Goal: Information Seeking & Learning: Find contact information

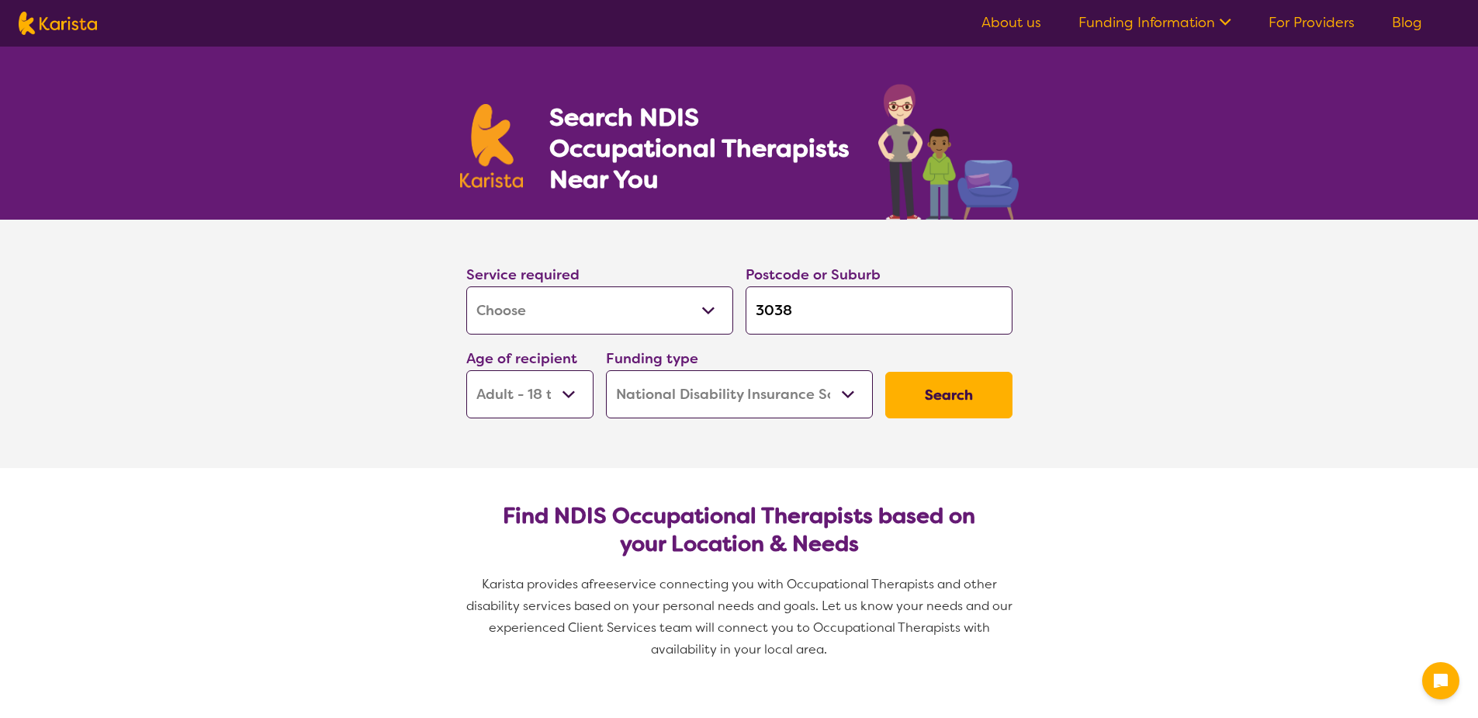
select select "[MEDICAL_DATA]"
select select "AD"
select select "NDIS"
select select "[MEDICAL_DATA]"
select select "AD"
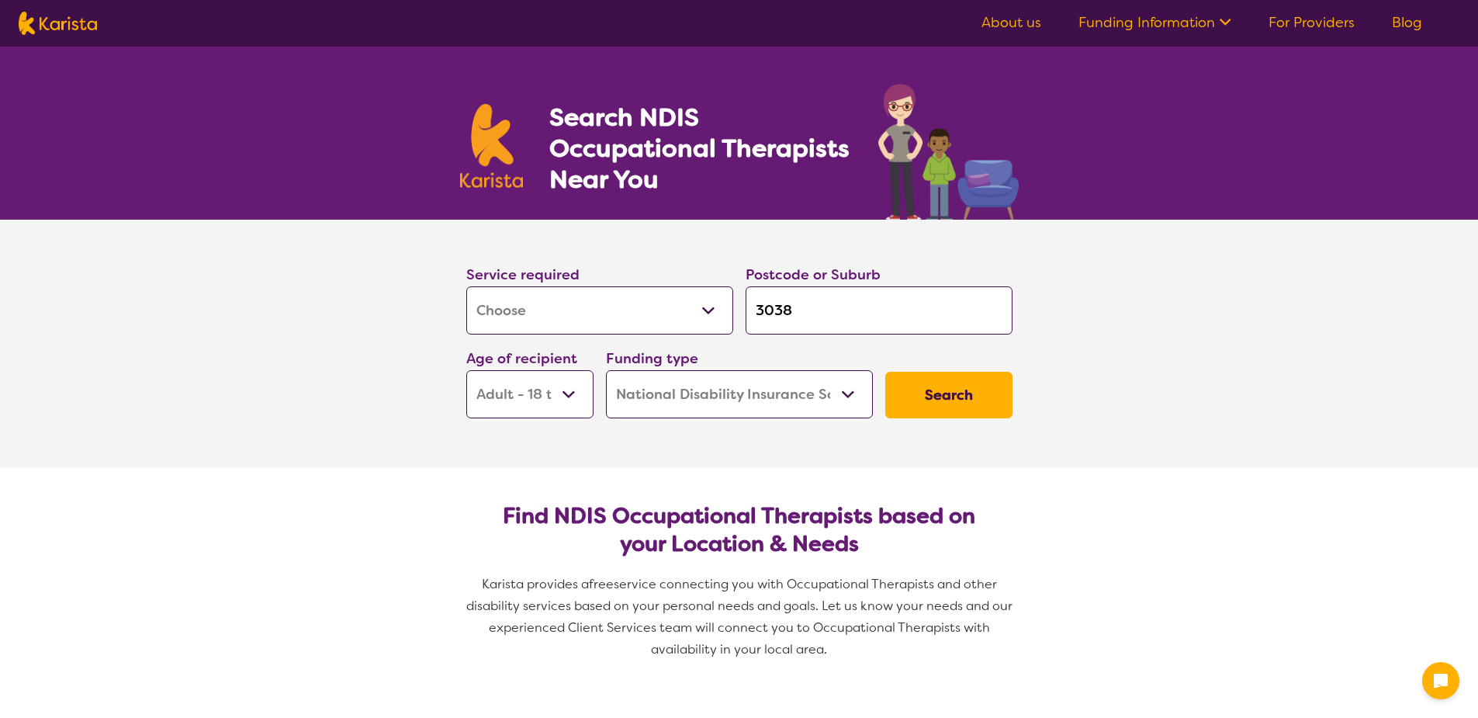
select select "NDIS"
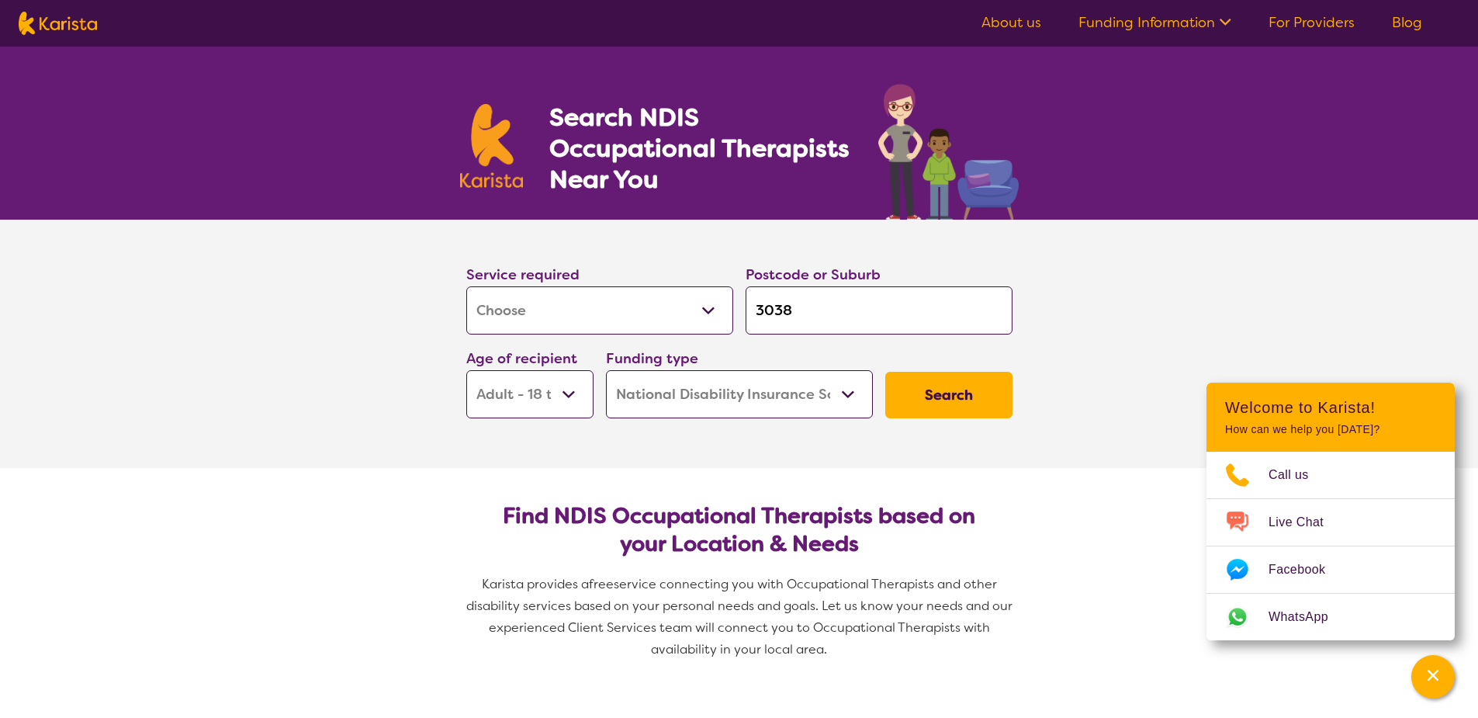
click at [561, 293] on select "Allied Health Assistant Assessment ([MEDICAL_DATA] or [MEDICAL_DATA]) Behaviour…" at bounding box center [599, 310] width 267 height 48
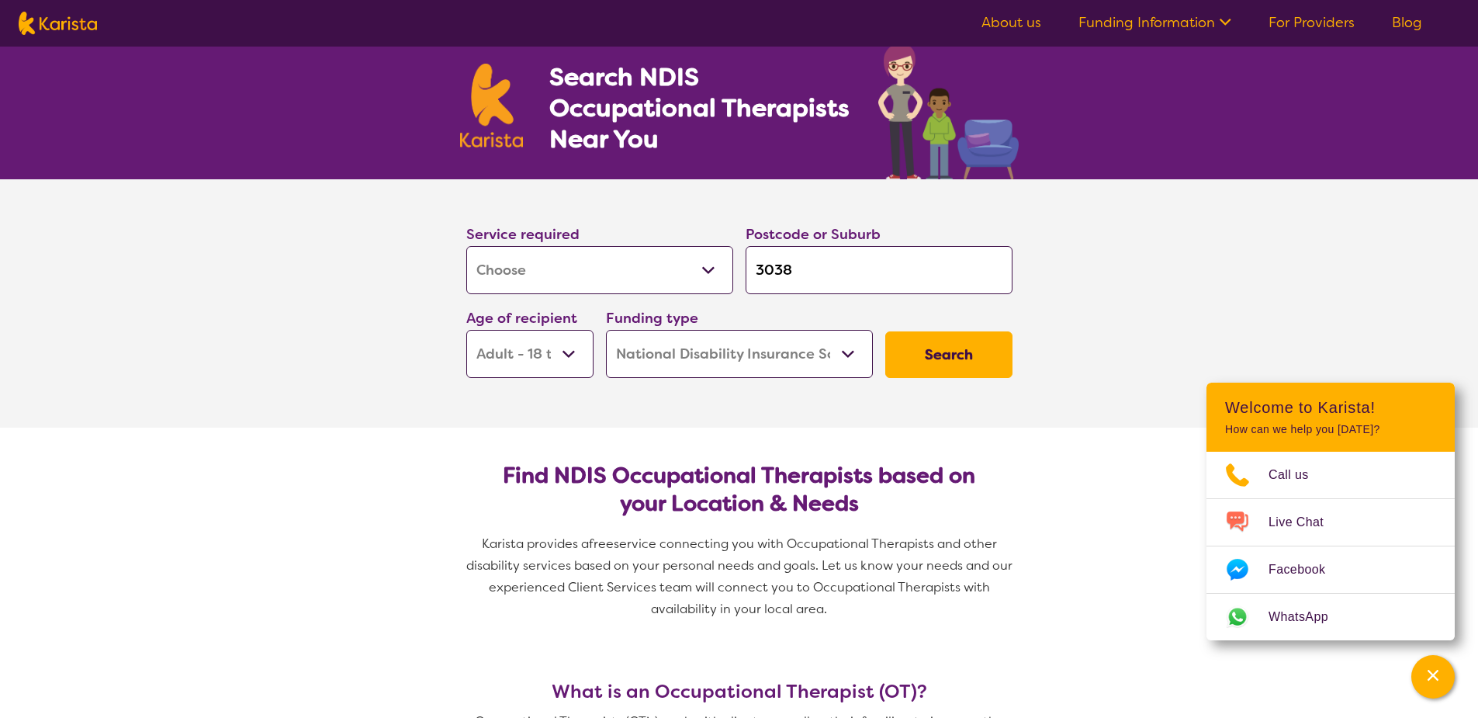
scroll to position [78, 0]
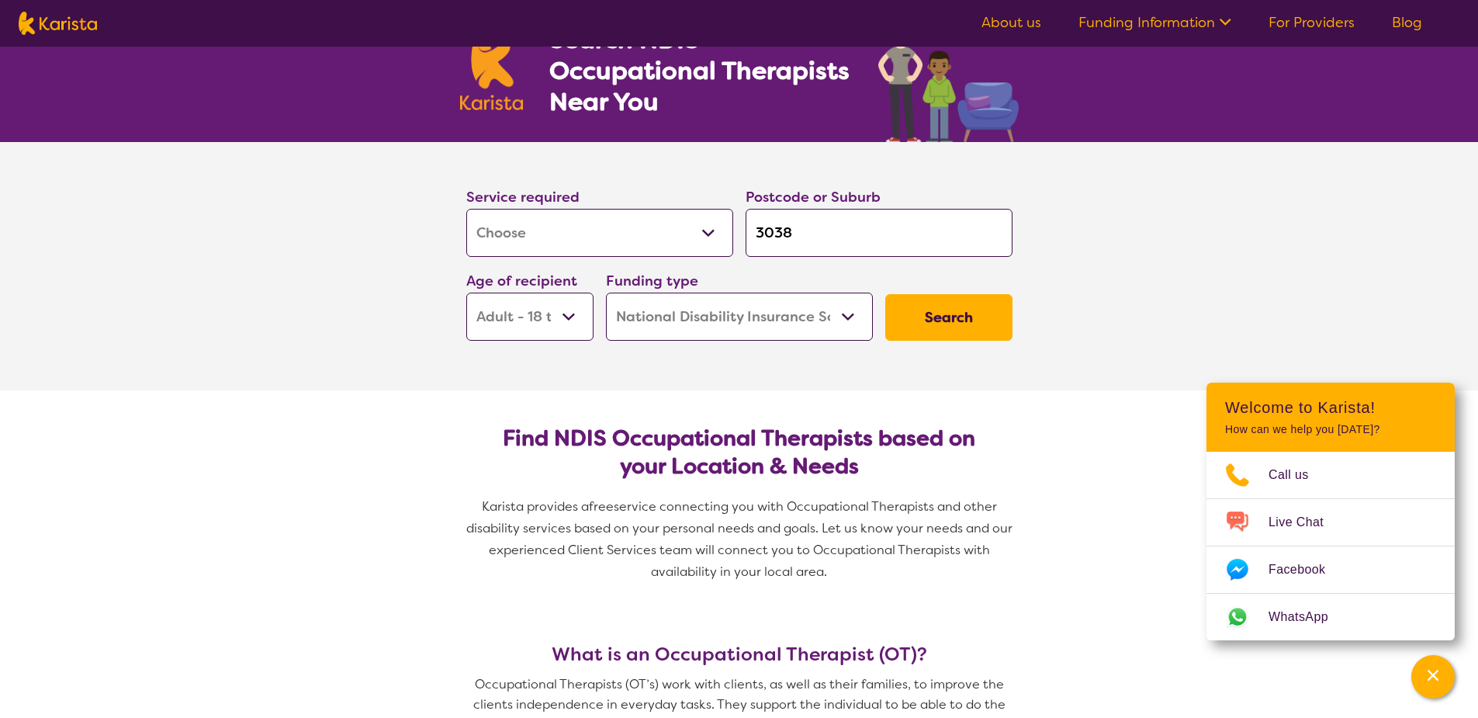
click at [641, 217] on select "Allied Health Assistant Assessment ([MEDICAL_DATA] or [MEDICAL_DATA]) Behaviour…" at bounding box center [599, 233] width 267 height 48
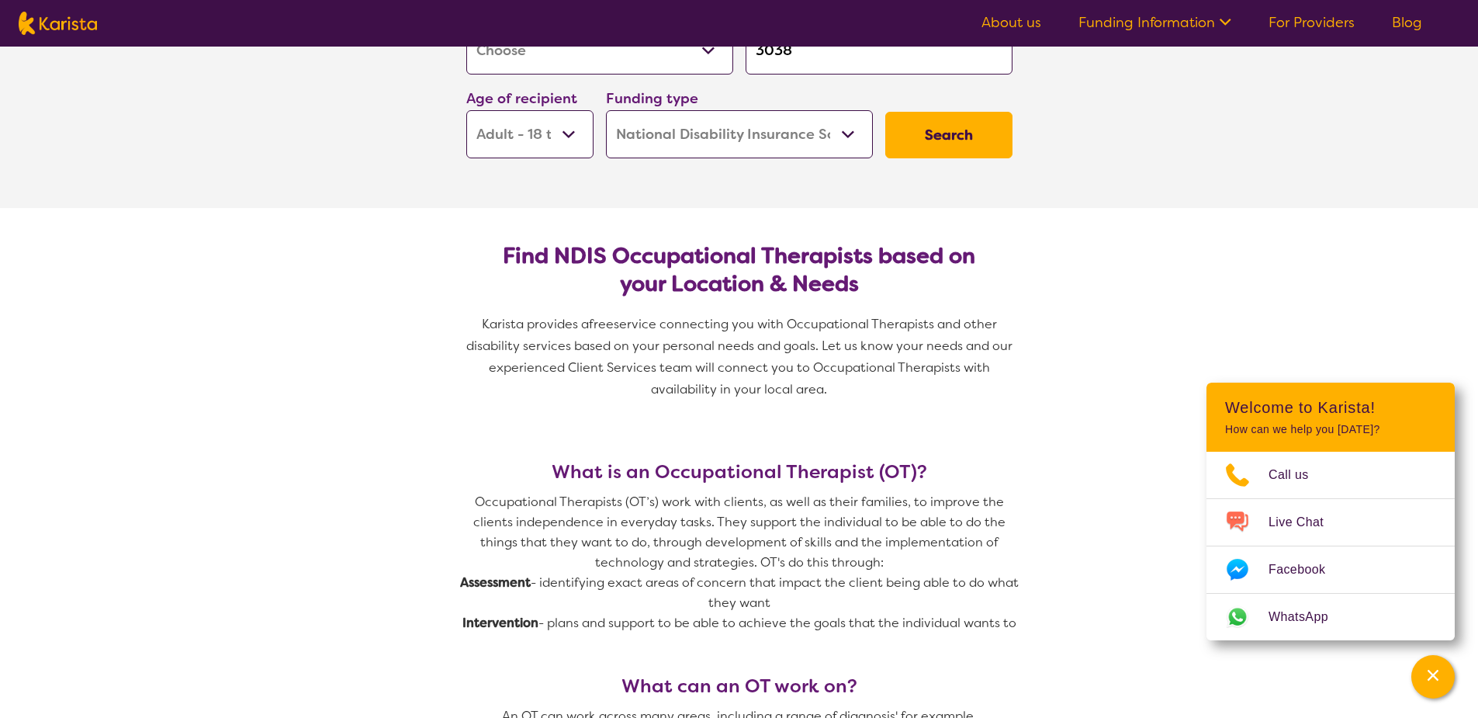
scroll to position [233, 0]
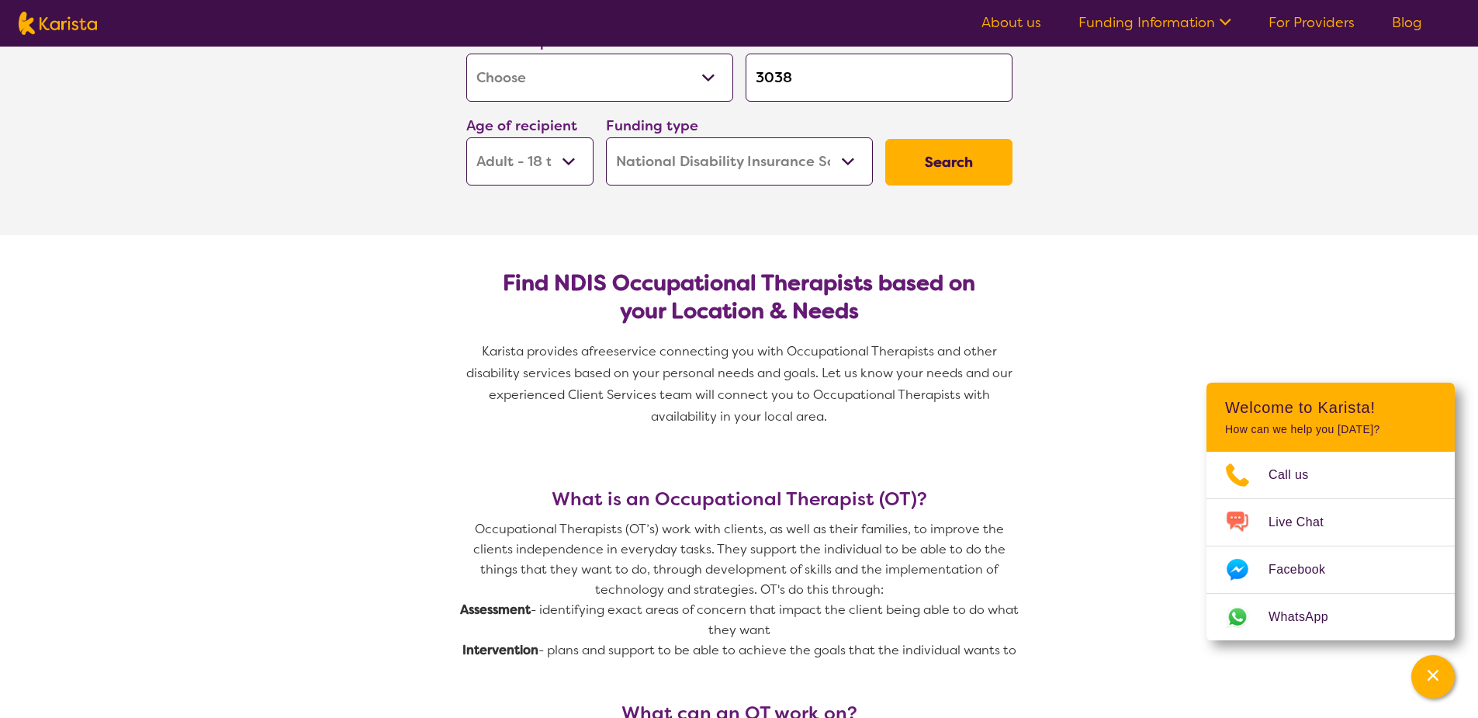
click at [709, 83] on select "Allied Health Assistant Assessment ([MEDICAL_DATA] or [MEDICAL_DATA]) Behaviour…" at bounding box center [599, 78] width 267 height 48
select select "Psychology"
click at [466, 54] on select "Allied Health Assistant Assessment ([MEDICAL_DATA] or [MEDICAL_DATA]) Behaviour…" at bounding box center [599, 78] width 267 height 48
select select "Psychology"
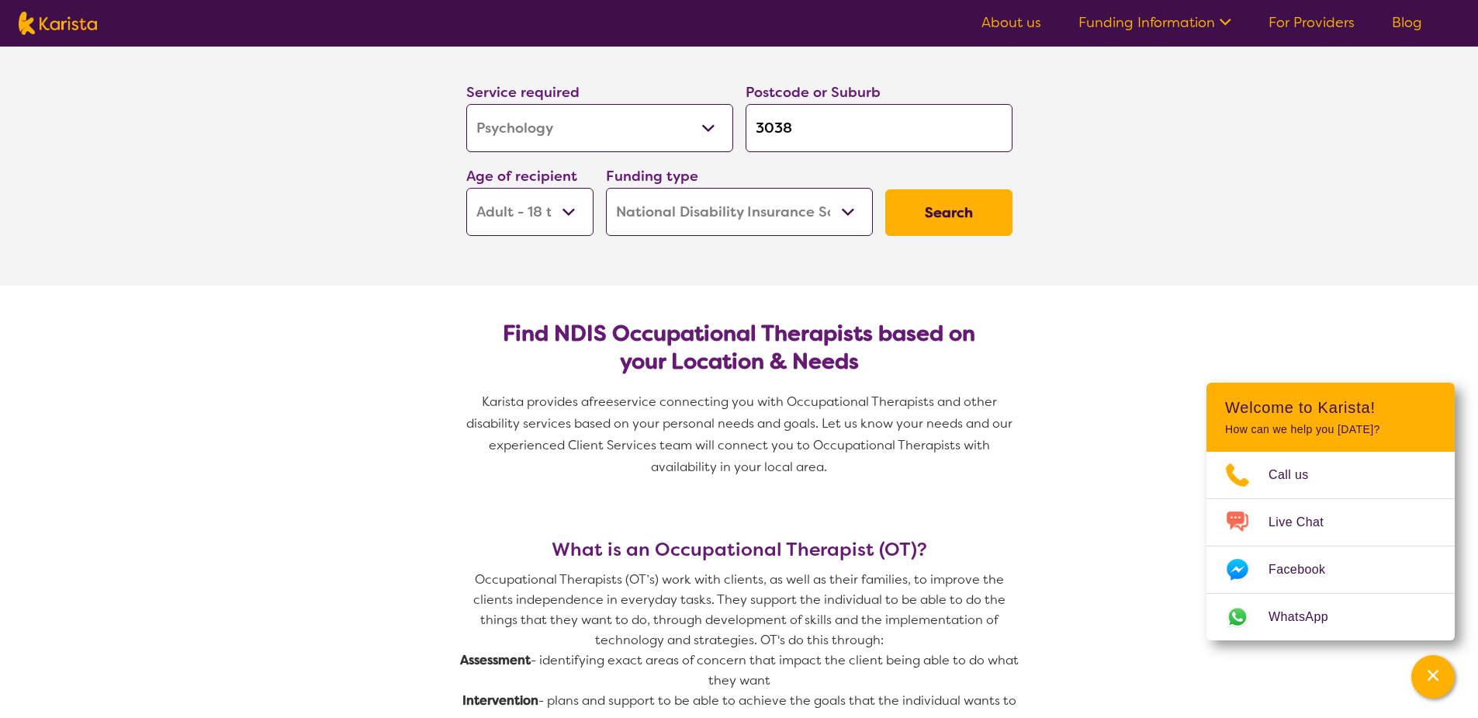
scroll to position [155, 0]
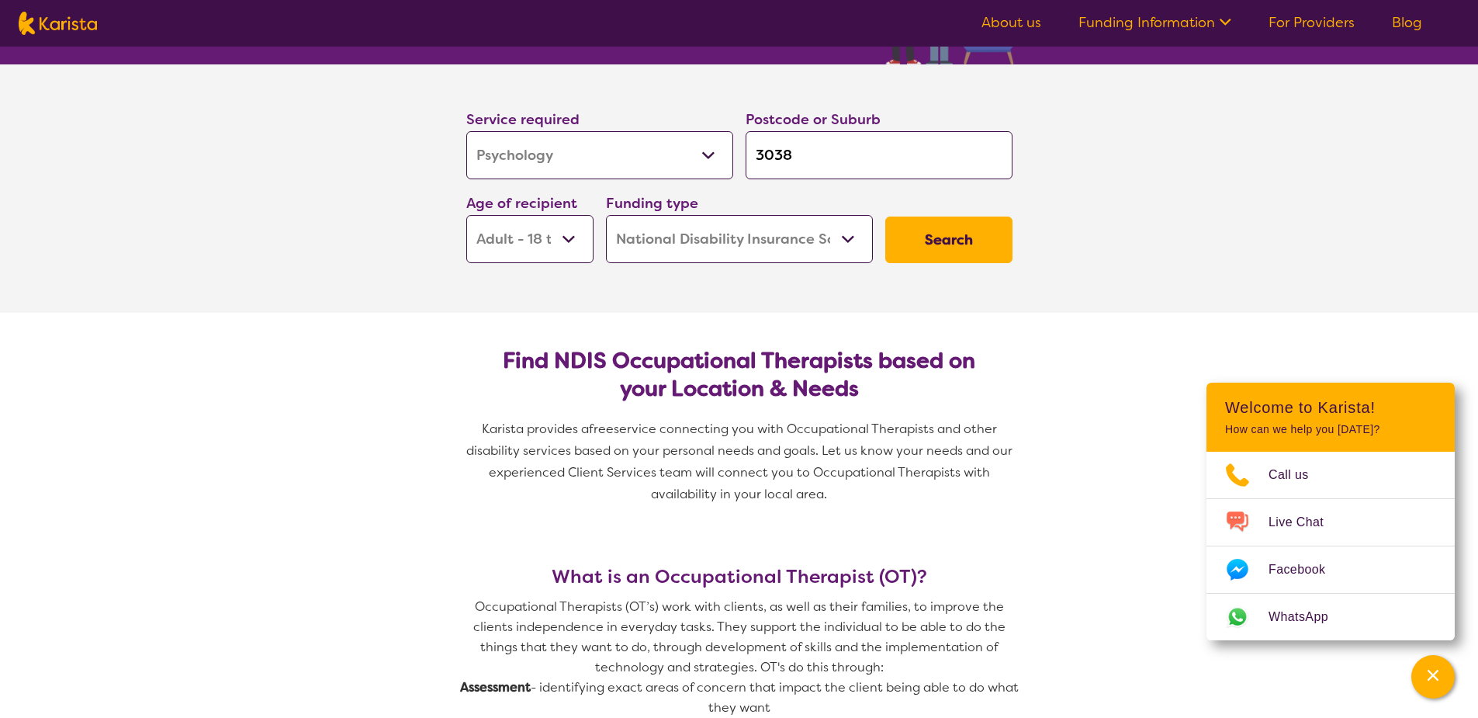
click at [823, 168] on input "3038" at bounding box center [879, 155] width 267 height 48
type input "303"
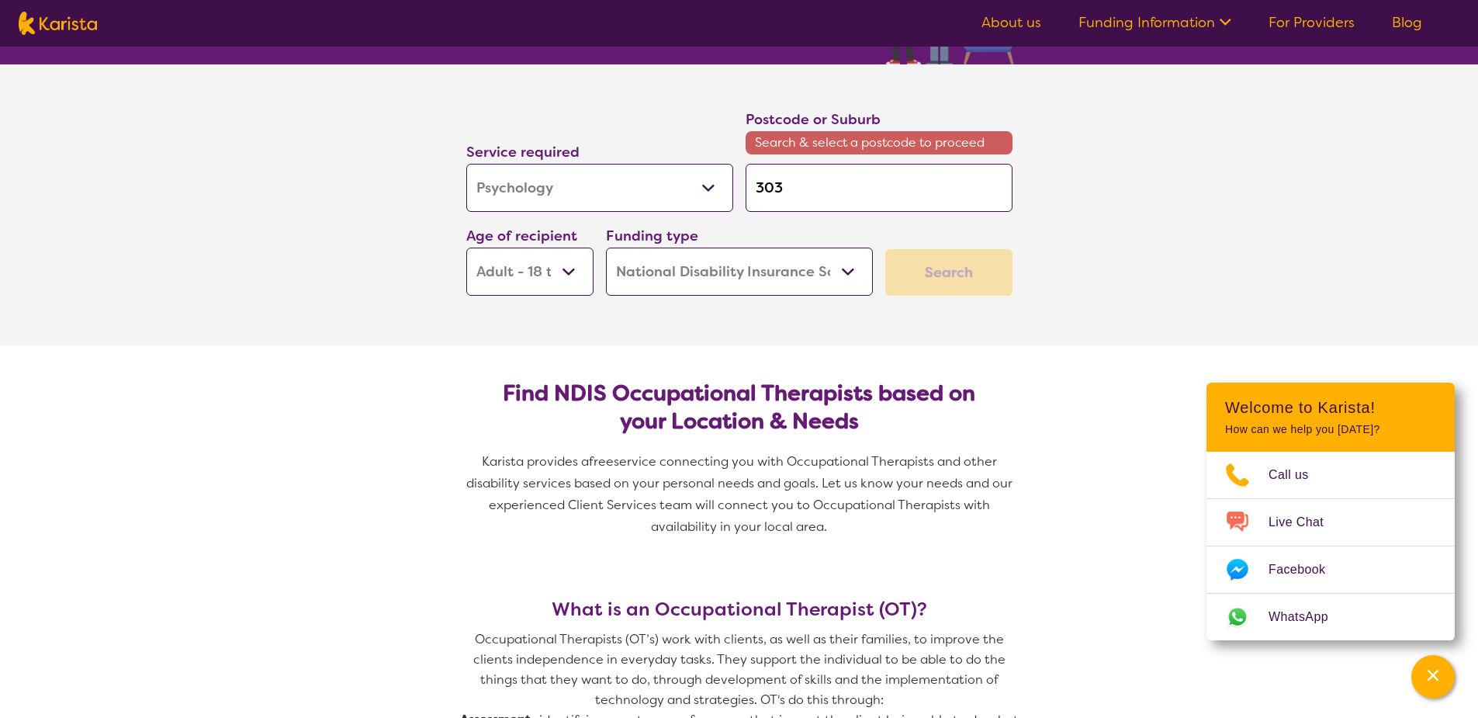
type input "30"
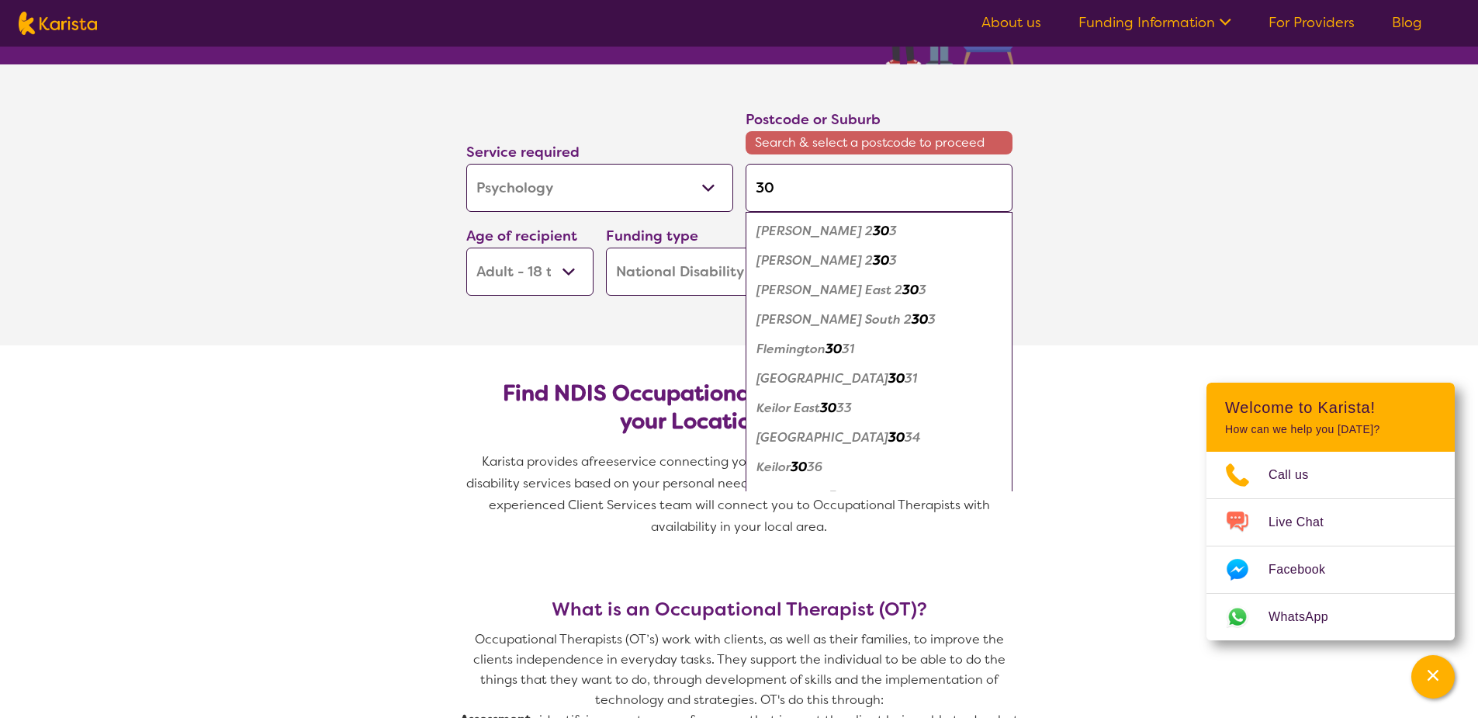
type input "302"
type input "3029"
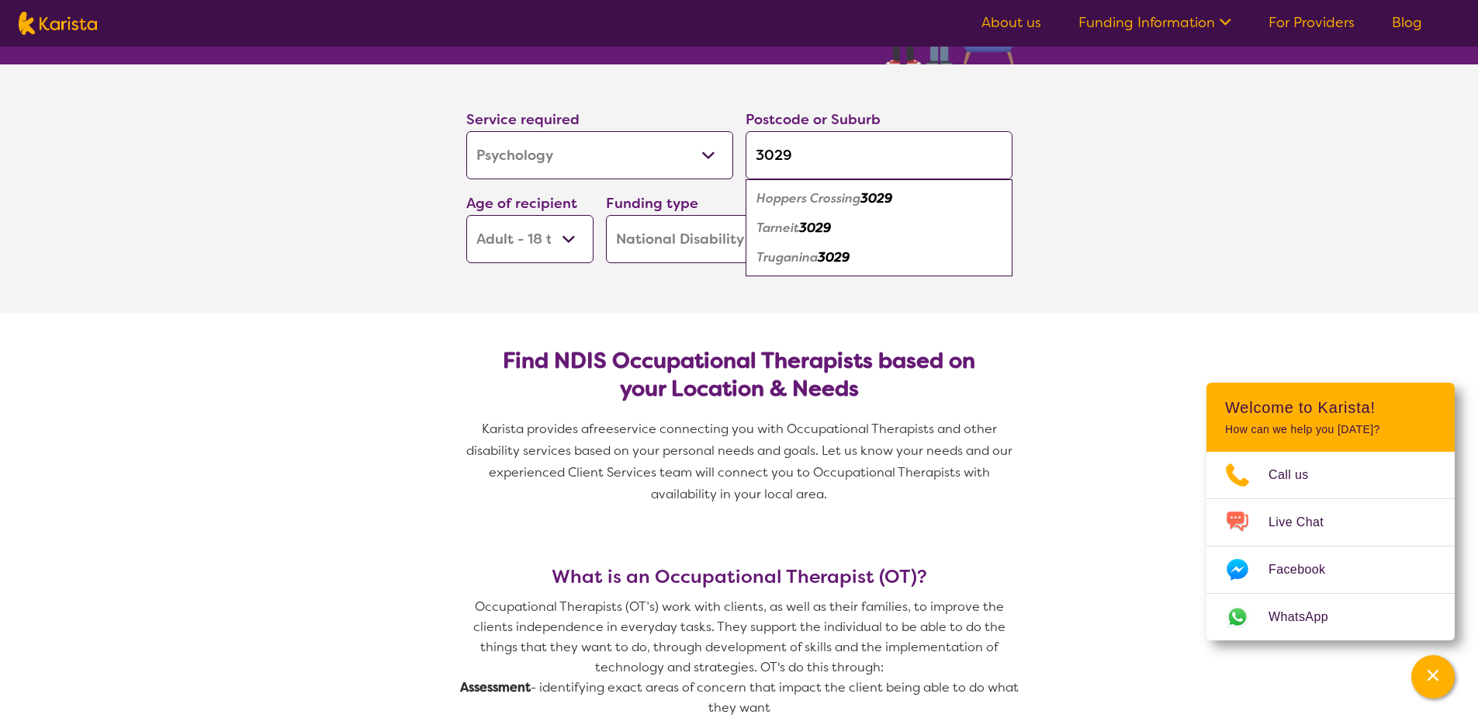
type input "3029"
click at [795, 255] on em "Truganina" at bounding box center [787, 257] width 61 height 16
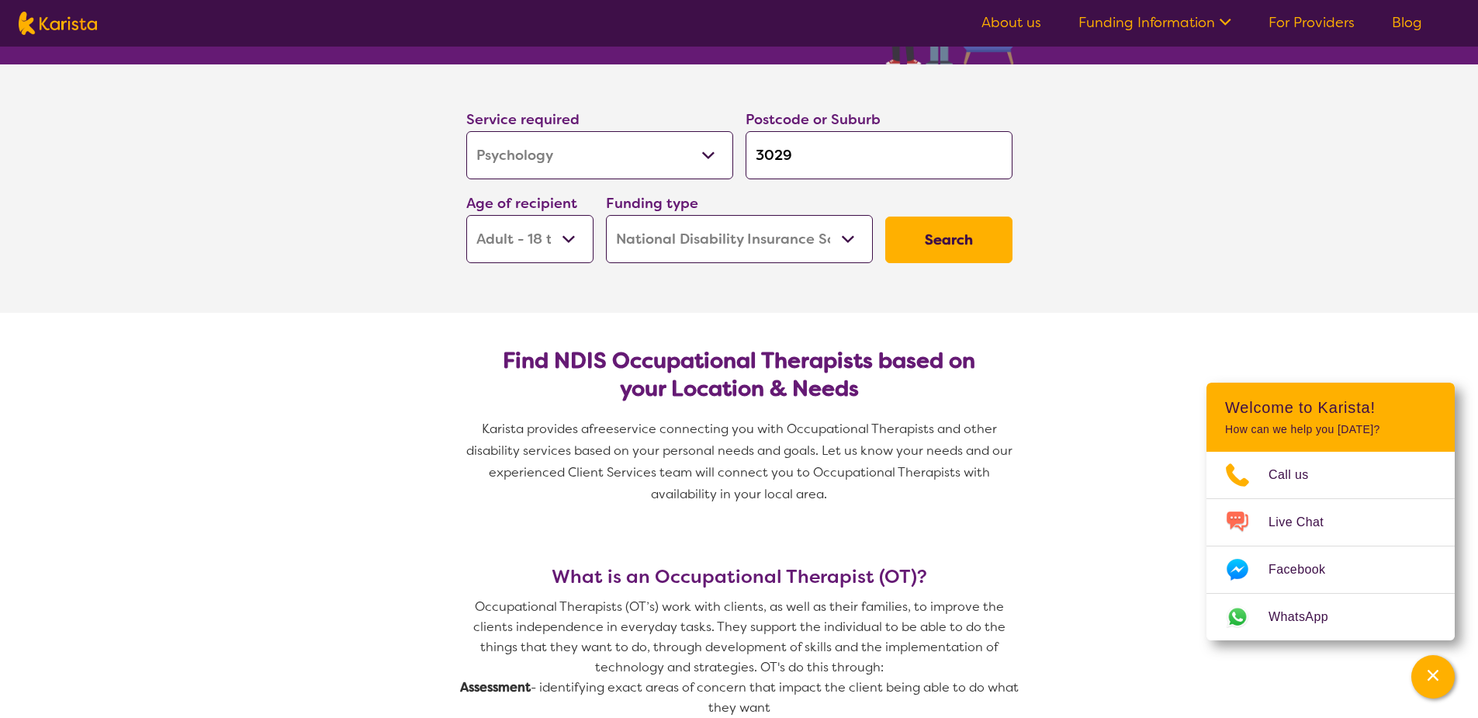
click at [903, 248] on button "Search" at bounding box center [948, 240] width 127 height 47
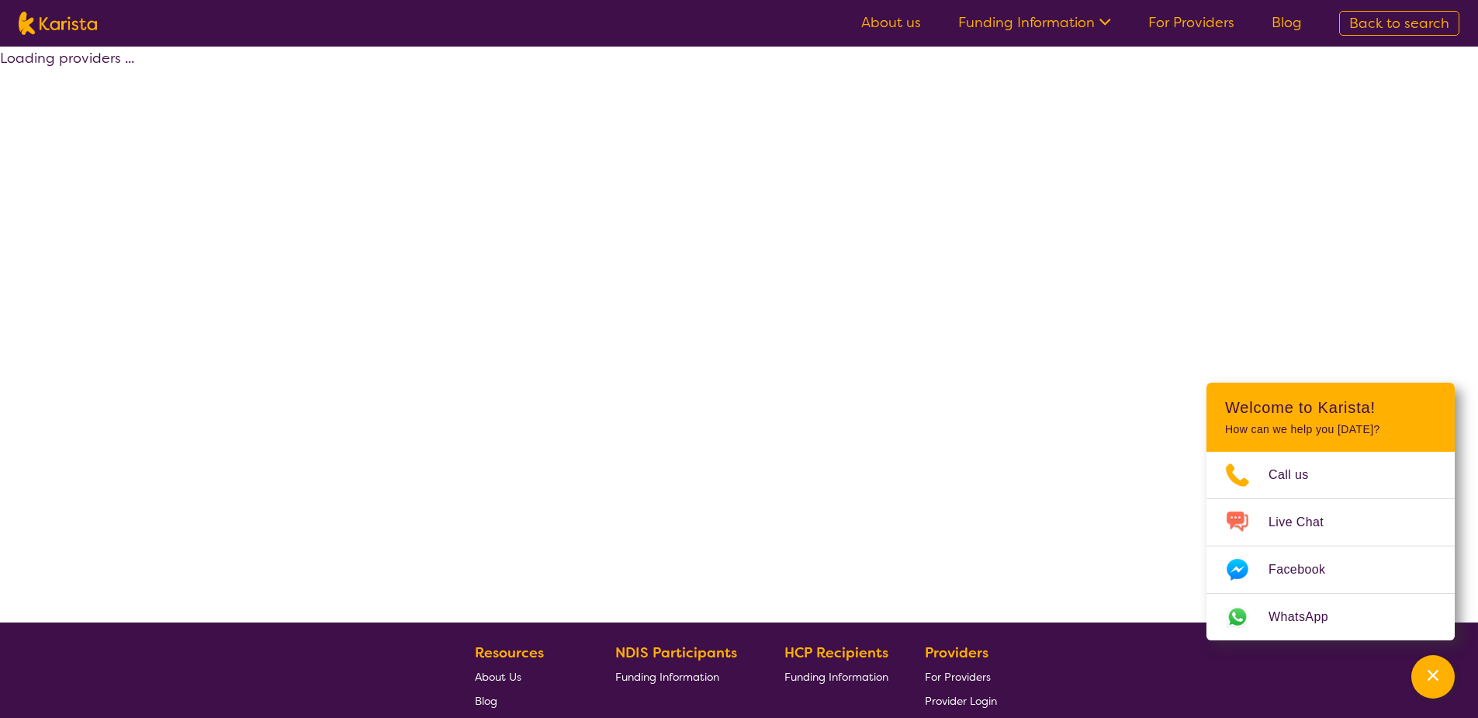
select select "by_score"
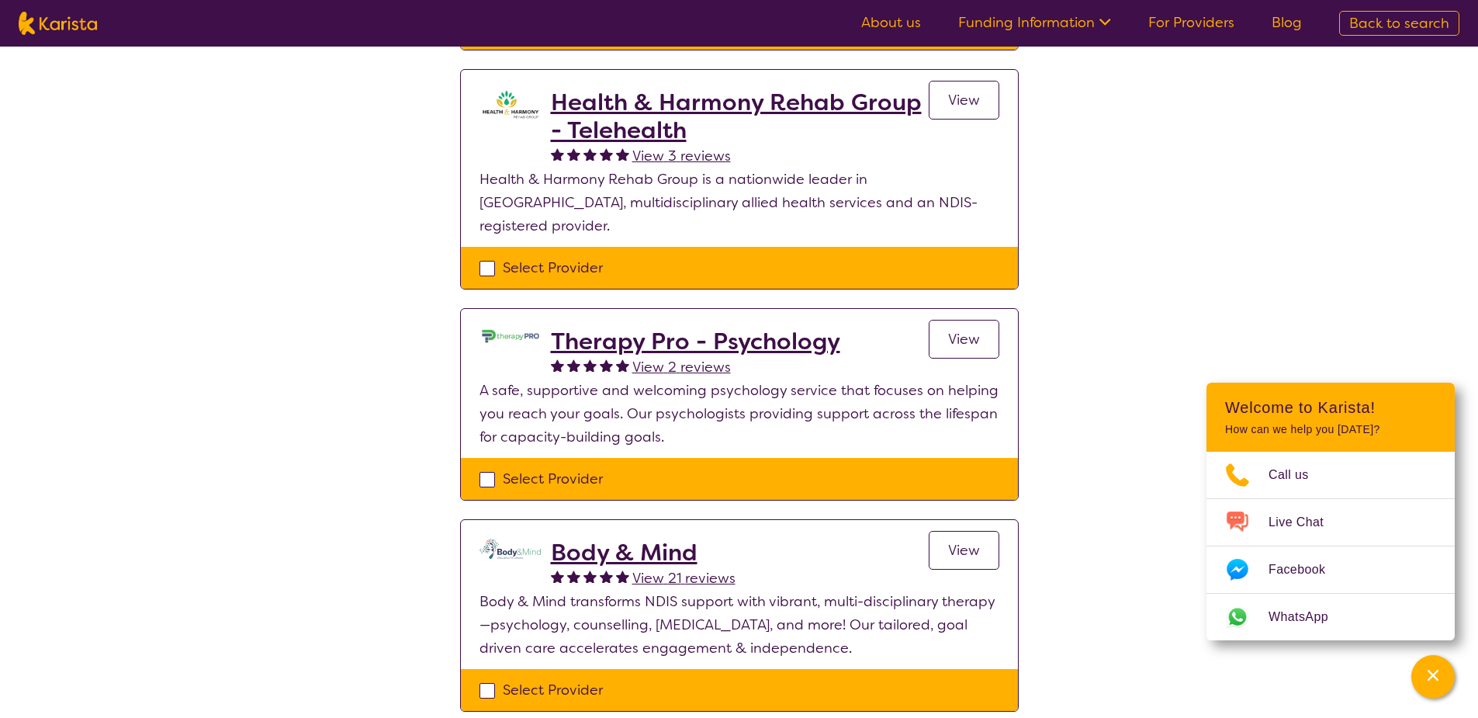
scroll to position [388, 0]
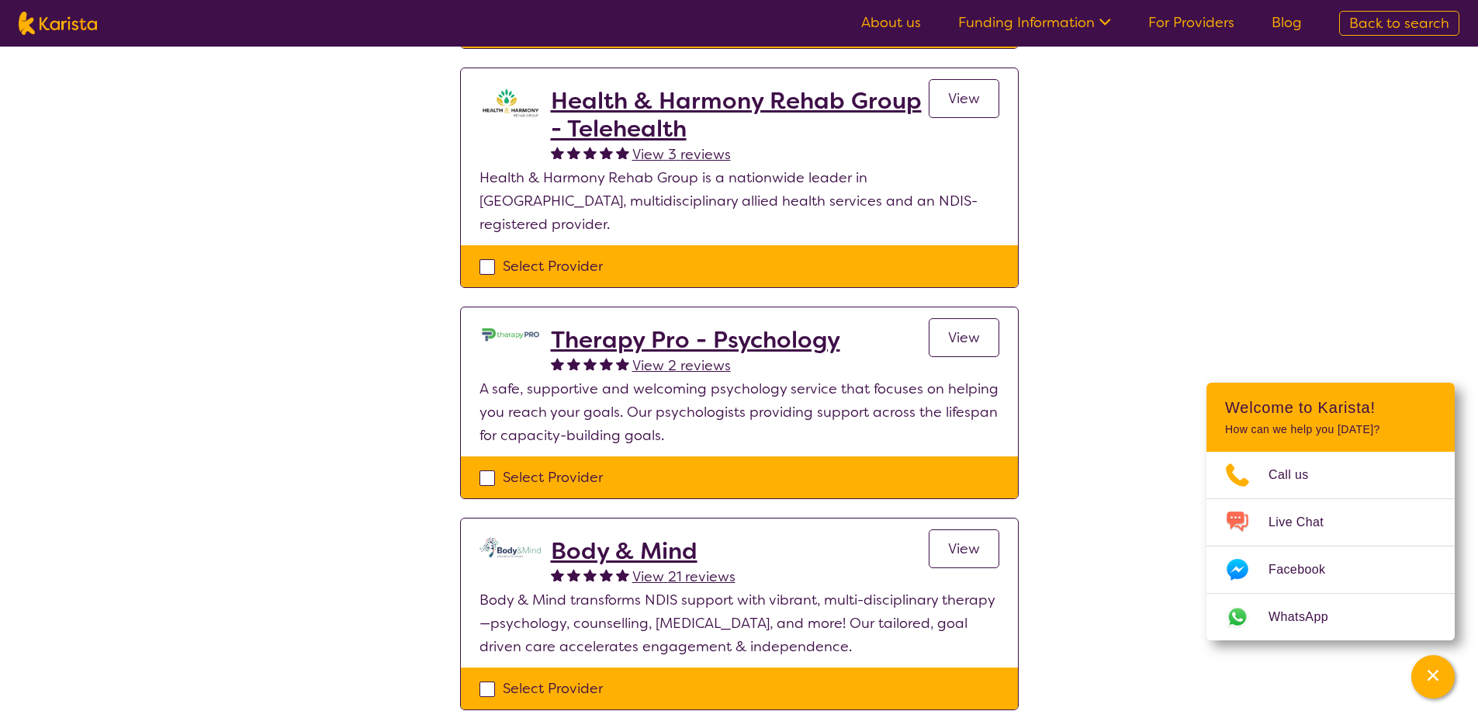
click at [574, 326] on h2 "Therapy Pro - Psychology" at bounding box center [695, 340] width 289 height 28
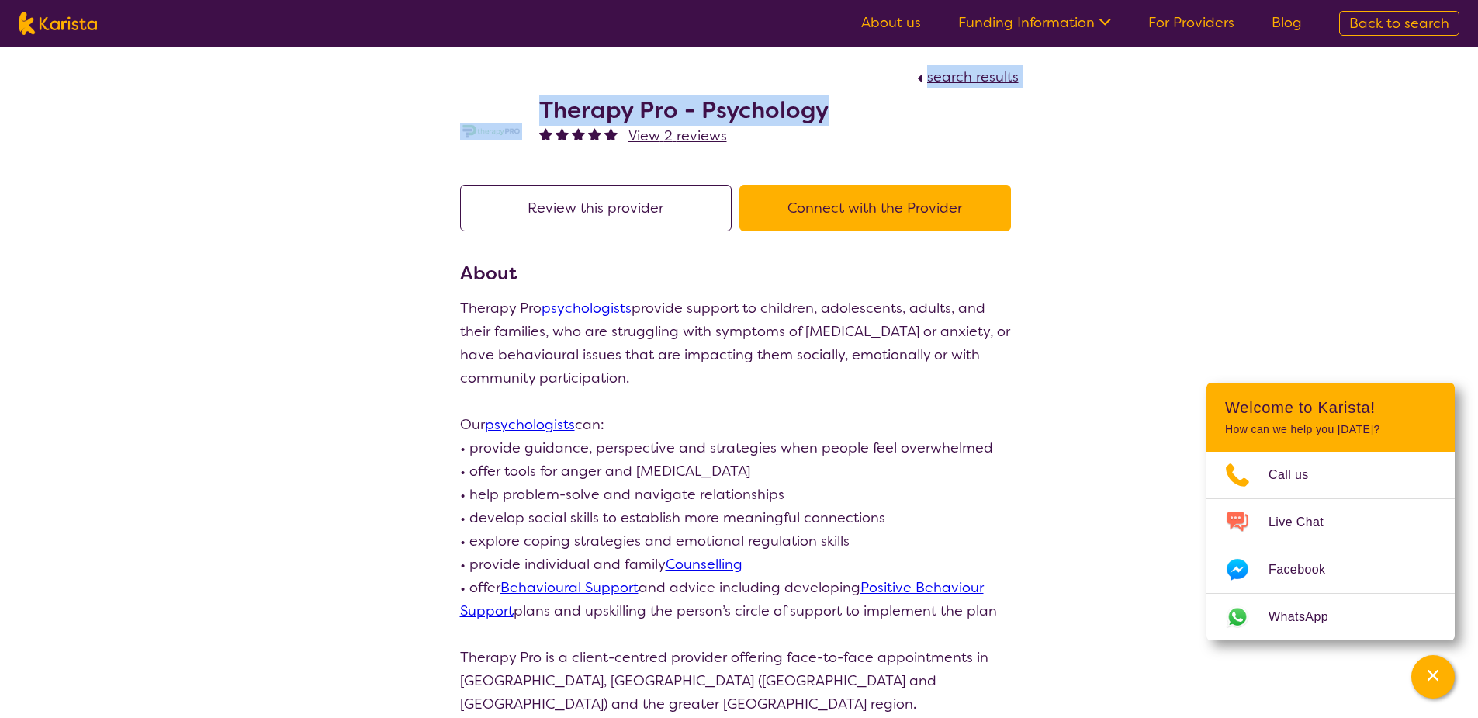
drag, startPoint x: 828, startPoint y: 106, endPoint x: 600, endPoint y: 83, distance: 229.3
click at [600, 83] on section "search results Therapy Pro - Psychology View 2 reviews" at bounding box center [740, 107] width 596 height 120
drag, startPoint x: 600, startPoint y: 83, endPoint x: 600, endPoint y: 92, distance: 8.5
click at [600, 92] on div "Therapy Pro - Psychology View 2 reviews" at bounding box center [739, 127] width 559 height 78
drag, startPoint x: 828, startPoint y: 111, endPoint x: 584, endPoint y: 83, distance: 245.3
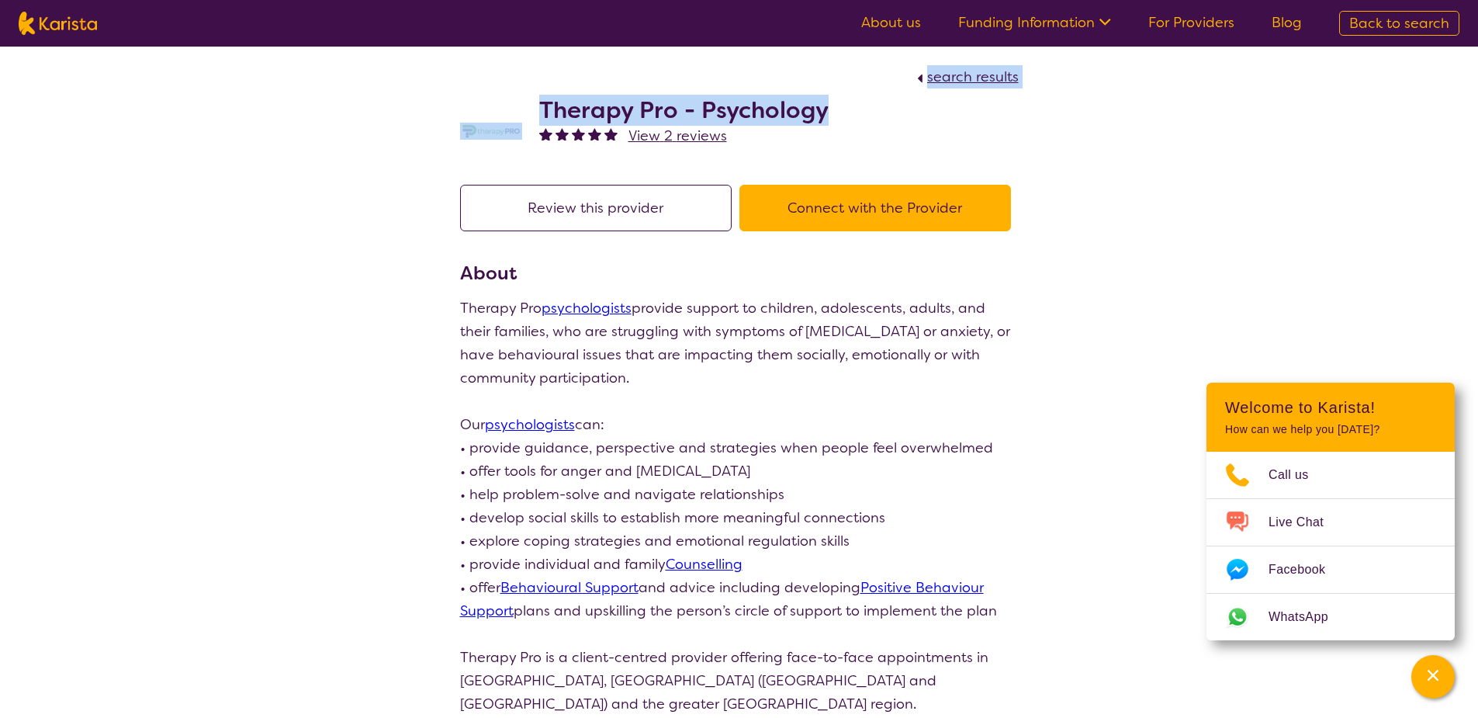
click at [584, 83] on section "search results Therapy Pro - Psychology View 2 reviews" at bounding box center [740, 107] width 596 height 120
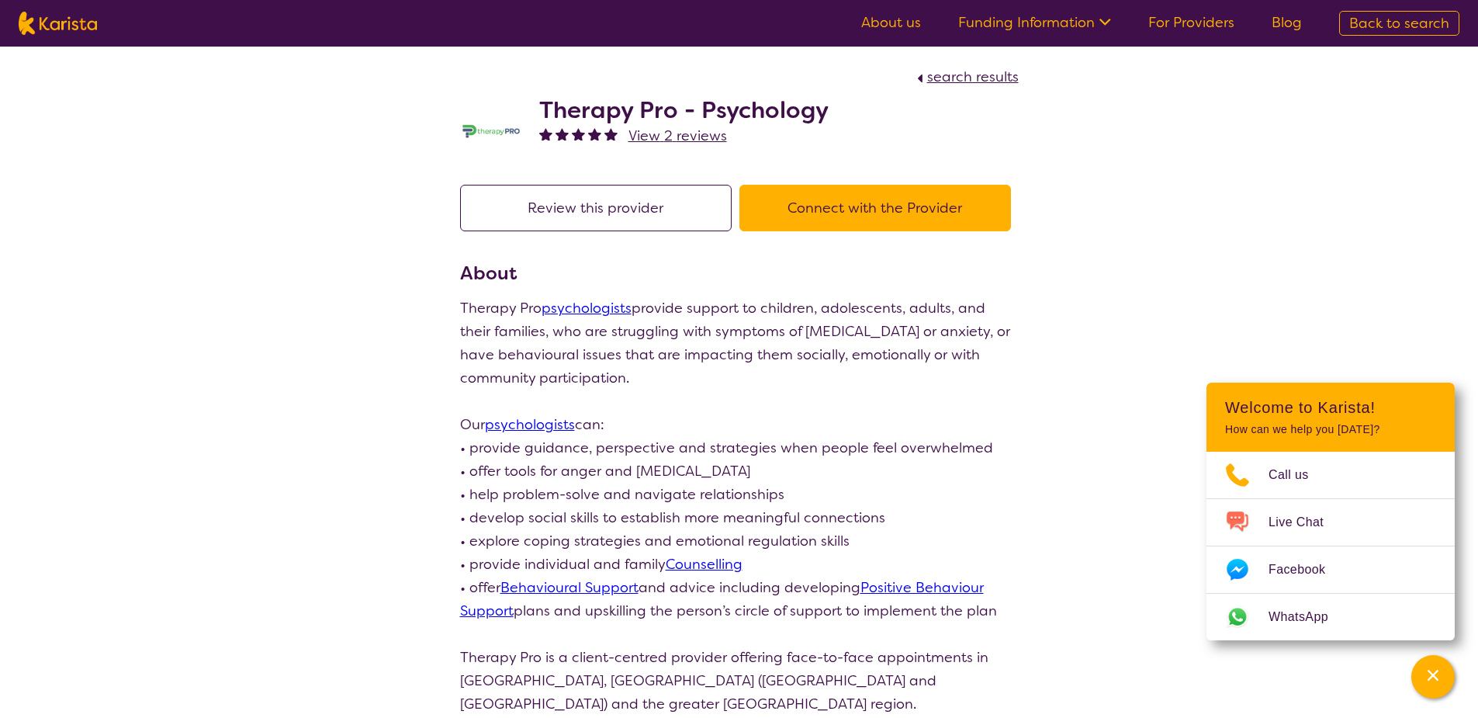
drag, startPoint x: 584, startPoint y: 83, endPoint x: 604, endPoint y: 94, distance: 22.2
click at [574, 79] on div "search results" at bounding box center [739, 76] width 559 height 23
drag, startPoint x: 836, startPoint y: 110, endPoint x: 539, endPoint y: 90, distance: 297.1
click at [539, 90] on div "Therapy Pro - Psychology View 2 reviews" at bounding box center [739, 127] width 559 height 78
copy h2 "Therapy Pro - Psychology"
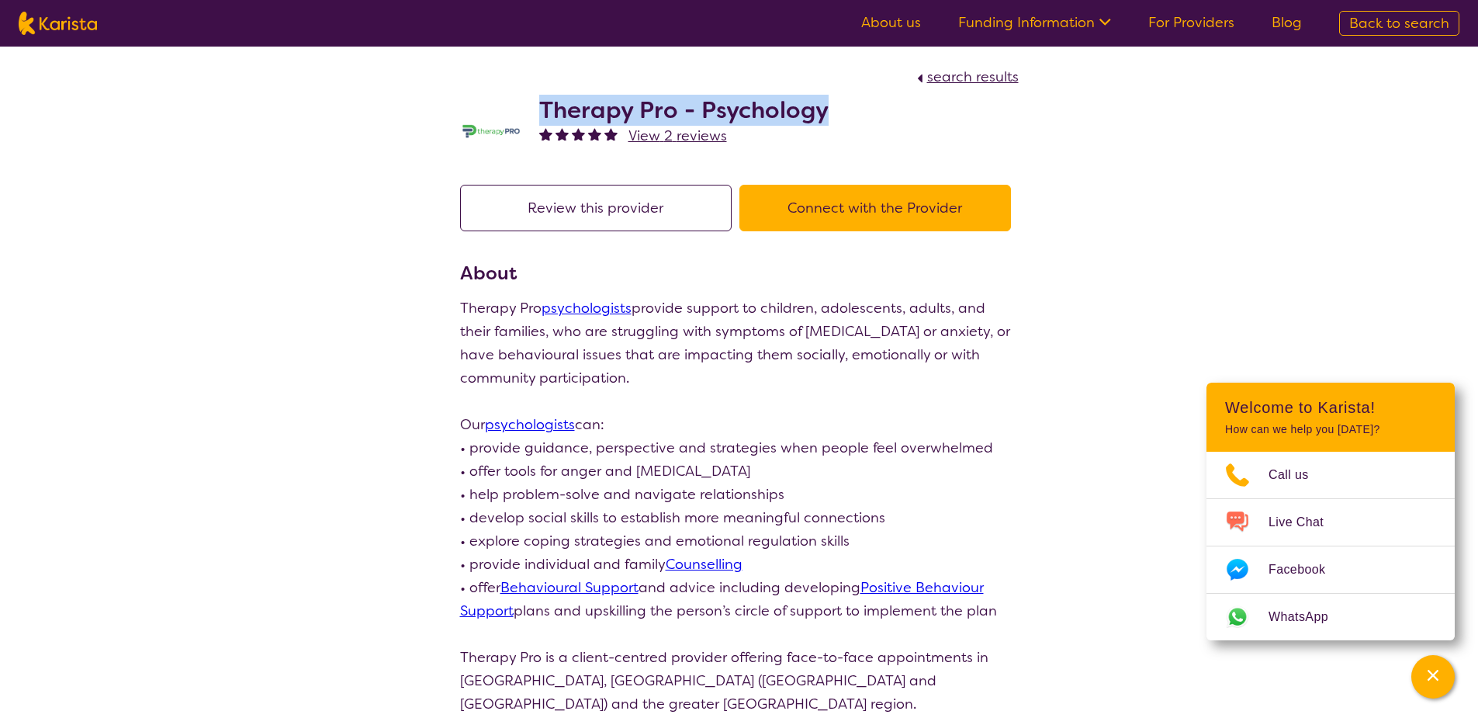
scroll to position [279, 0]
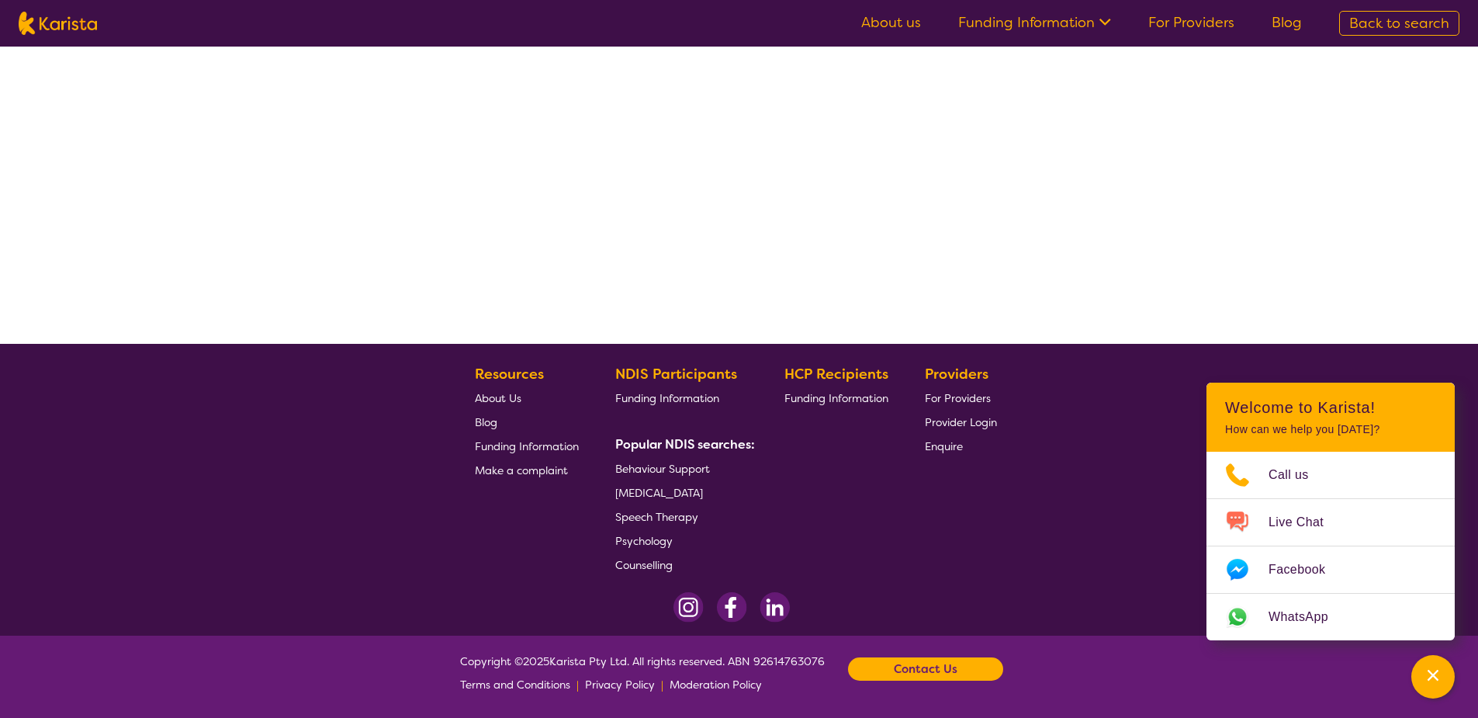
select select "by_score"
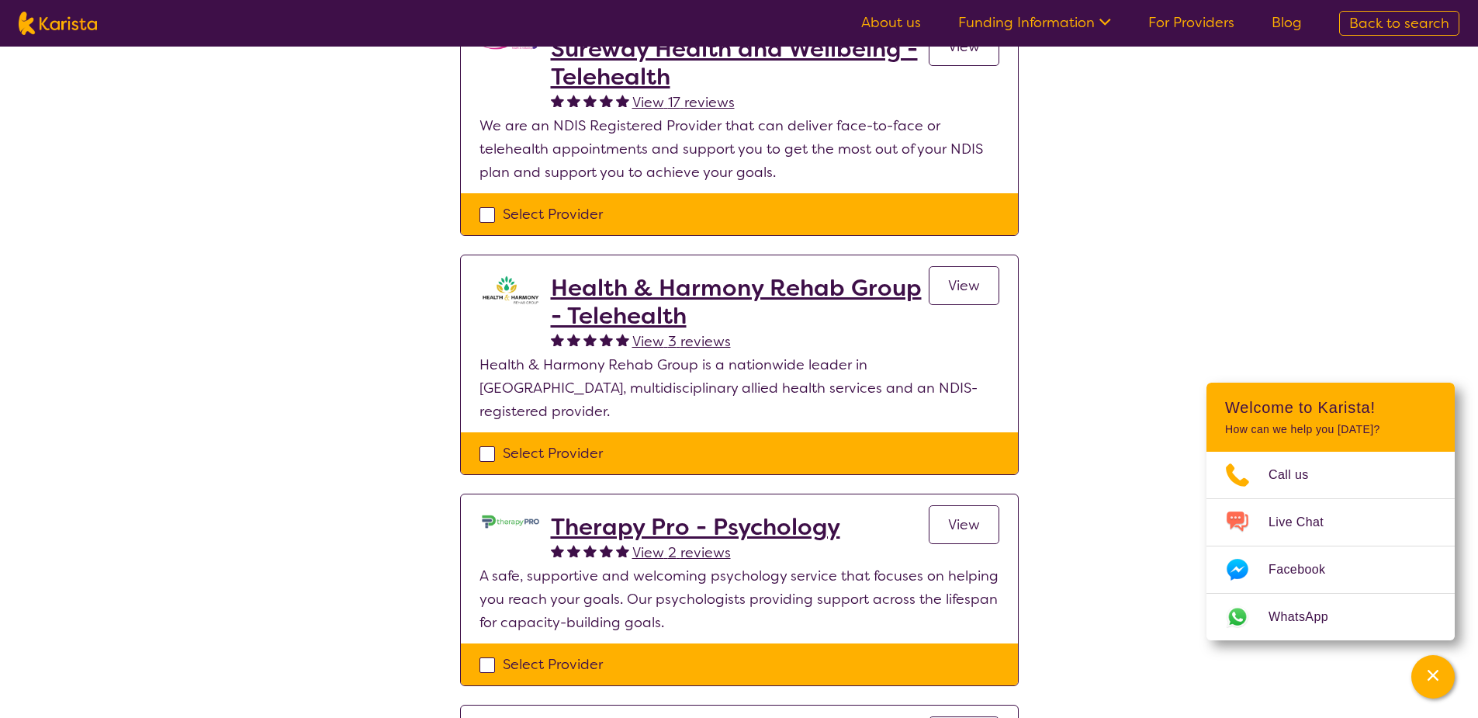
scroll to position [0, 0]
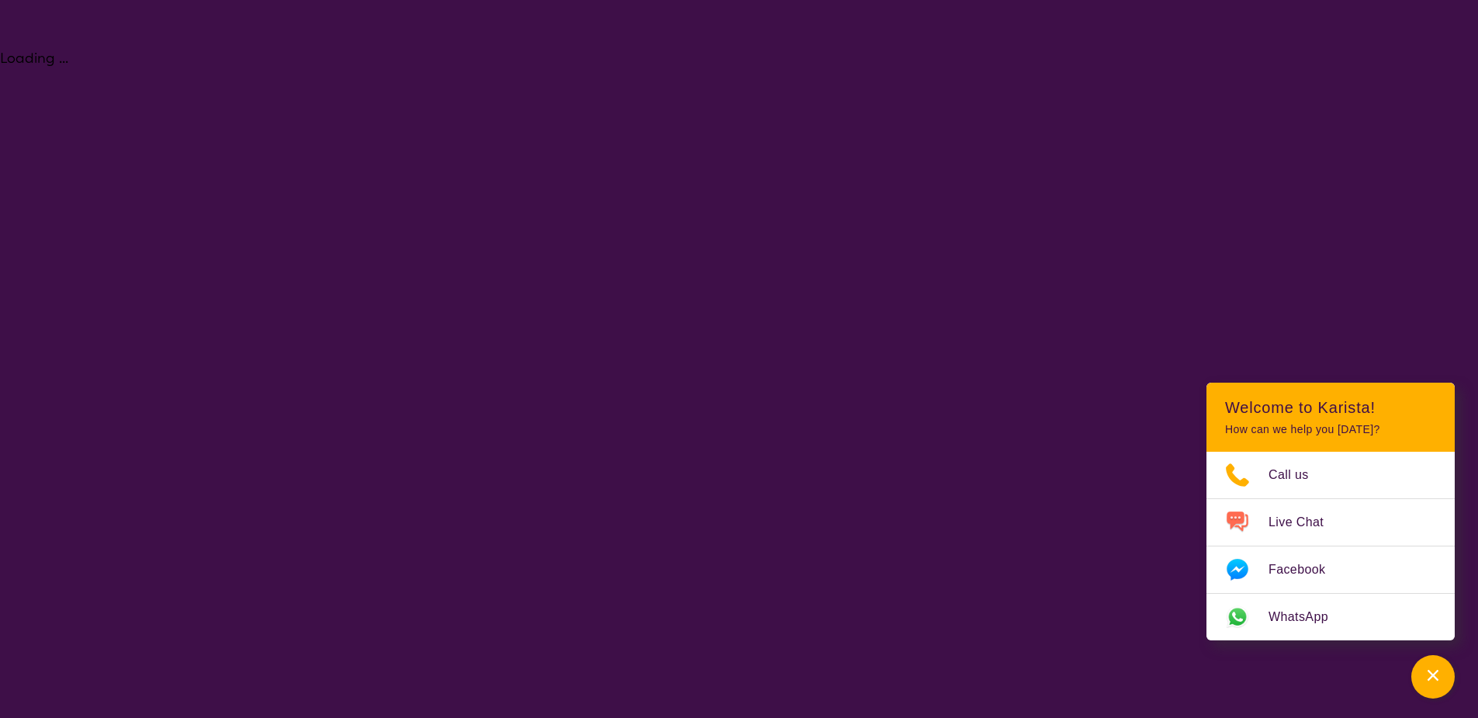
select select "[MEDICAL_DATA]"
select select "AD"
select select "NDIS"
select select "[MEDICAL_DATA]"
select select "AD"
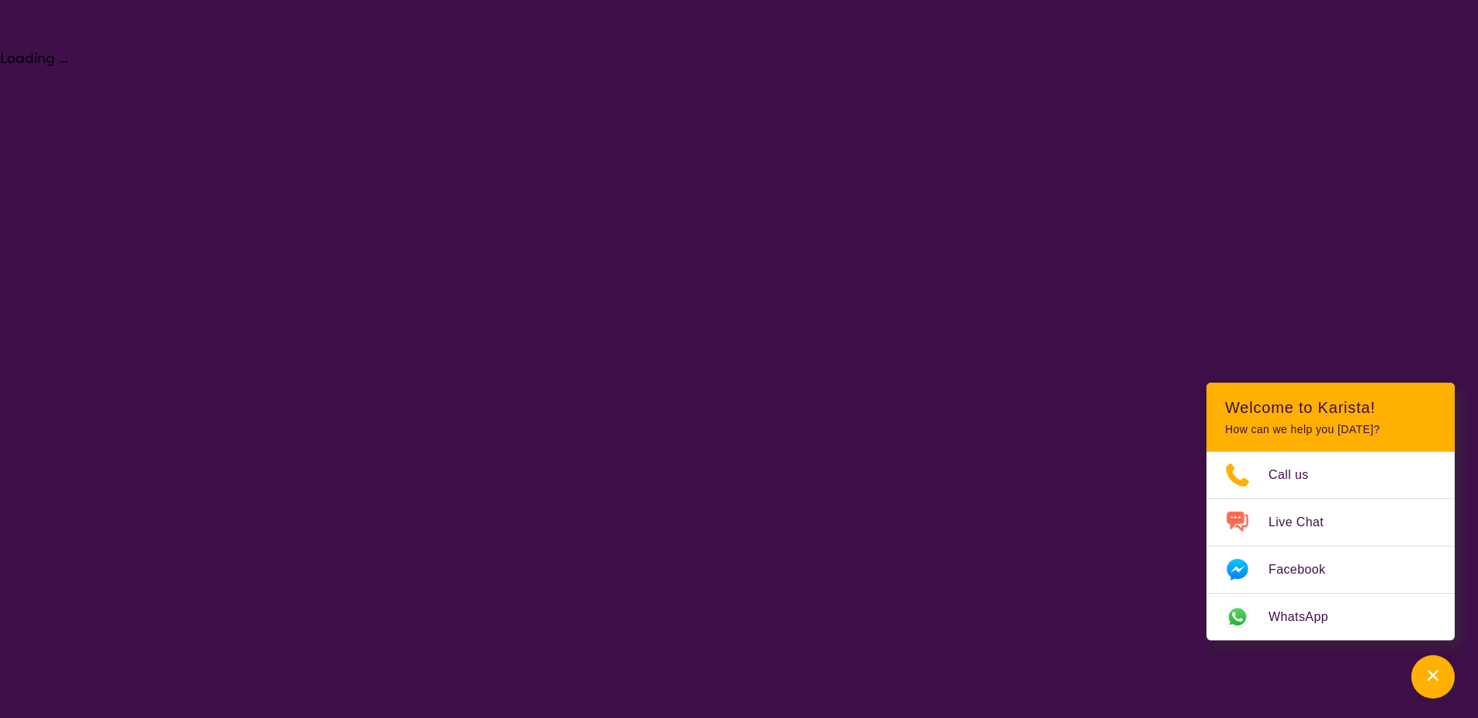
select select "NDIS"
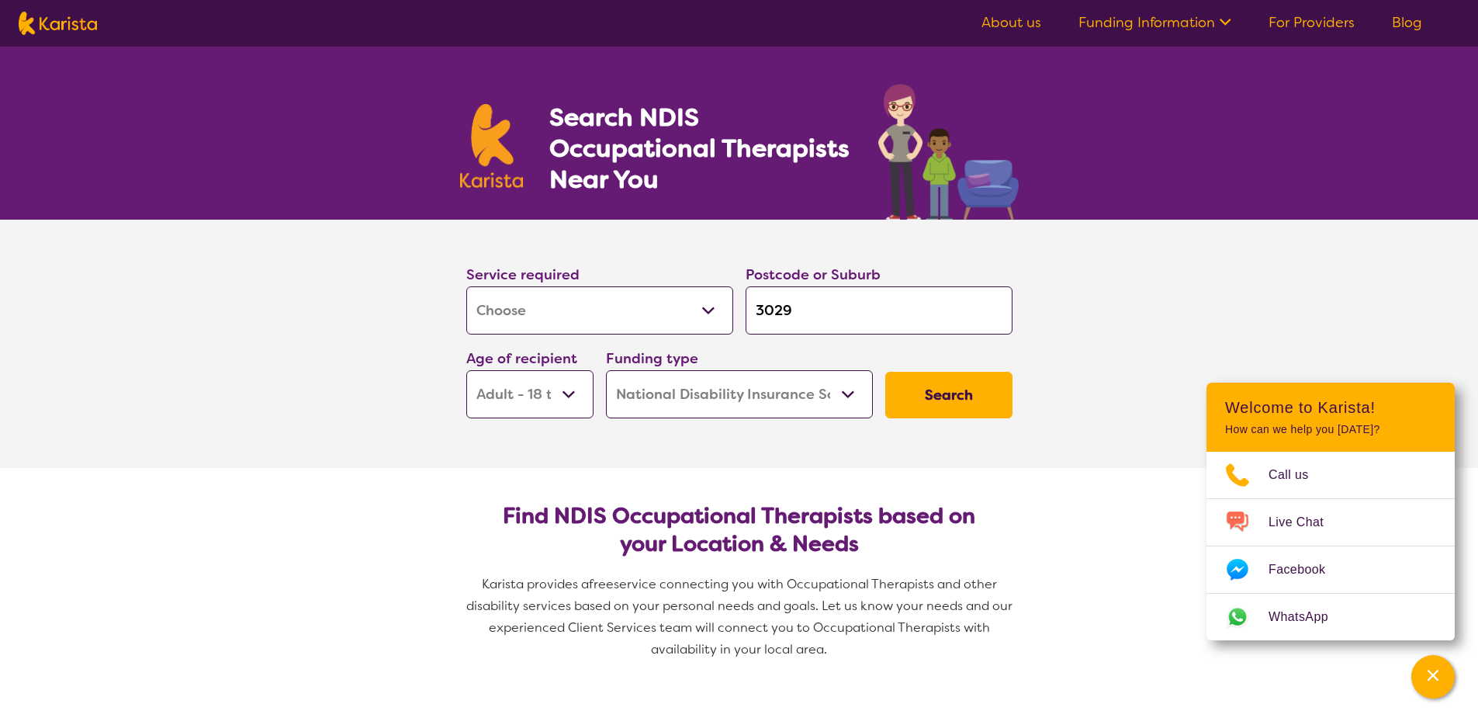
click at [778, 330] on input "3029" at bounding box center [879, 310] width 267 height 48
click at [808, 321] on input "3029" at bounding box center [879, 310] width 267 height 48
type input "302"
type input "30"
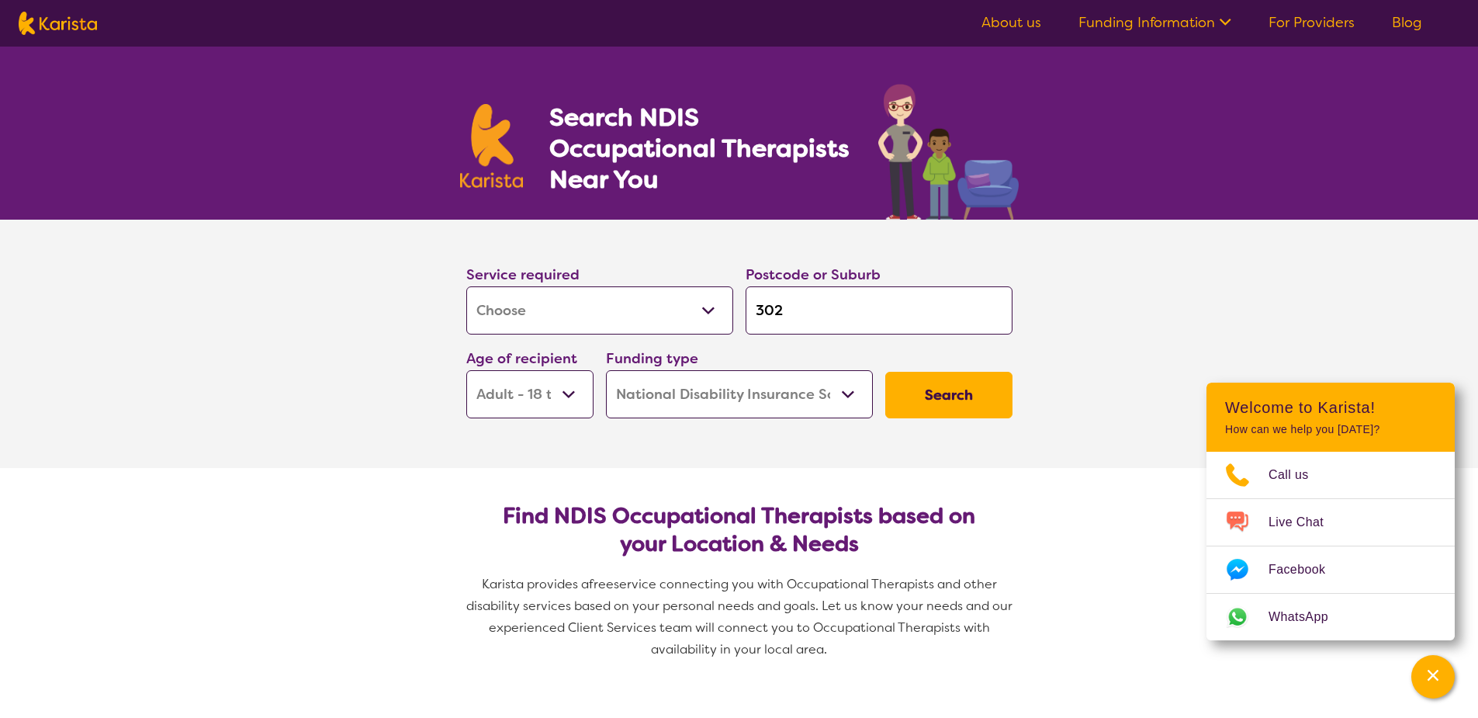
type input "30"
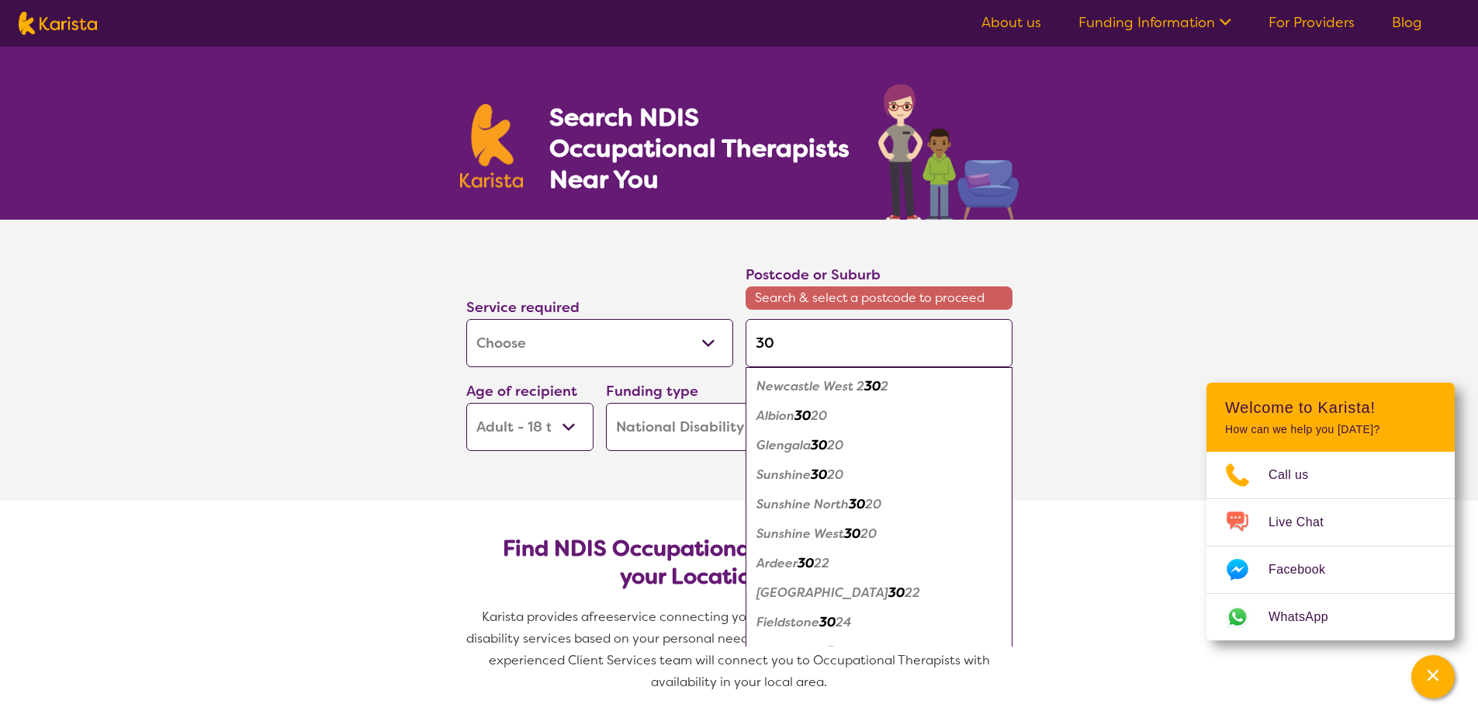
type input "305"
type input "3051"
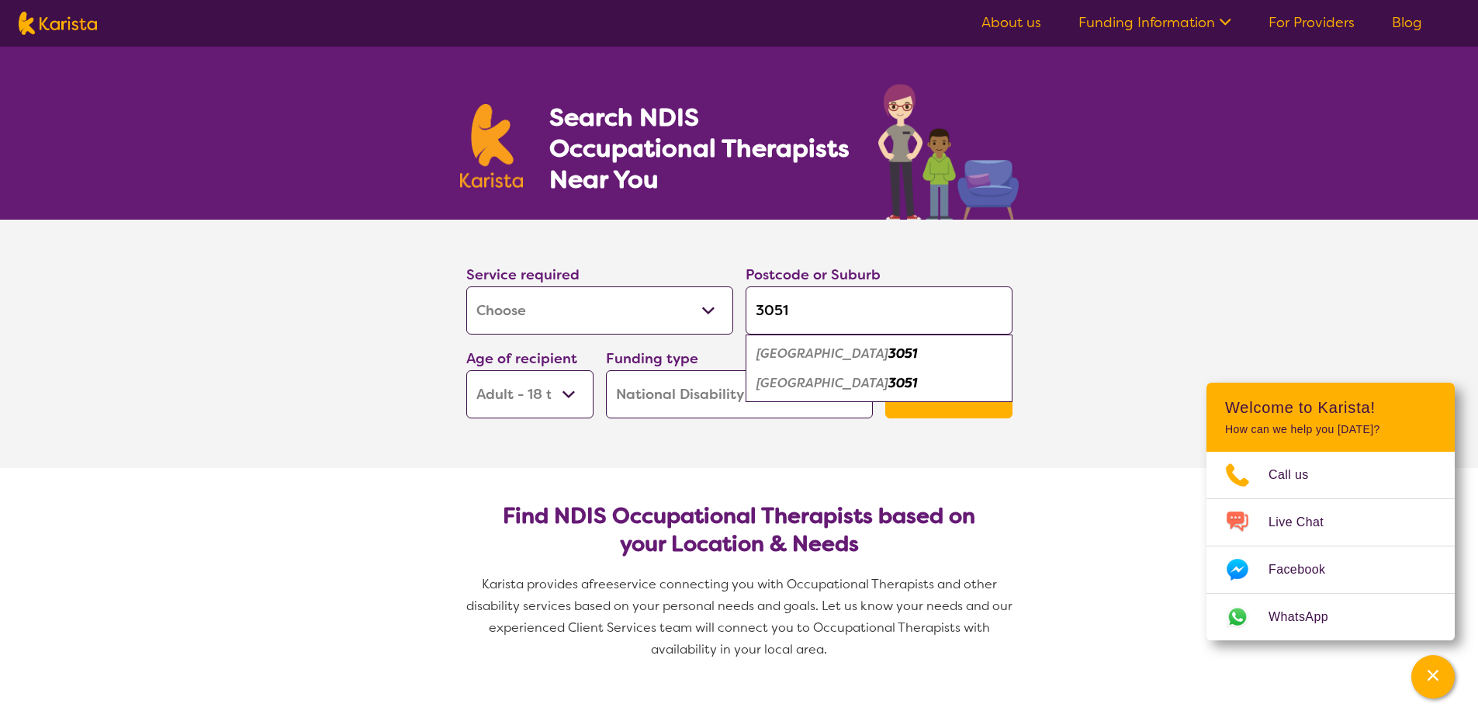
type input "3051"
click at [794, 378] on em "[GEOGRAPHIC_DATA]" at bounding box center [823, 383] width 132 height 16
click at [904, 402] on button "Search" at bounding box center [948, 395] width 127 height 47
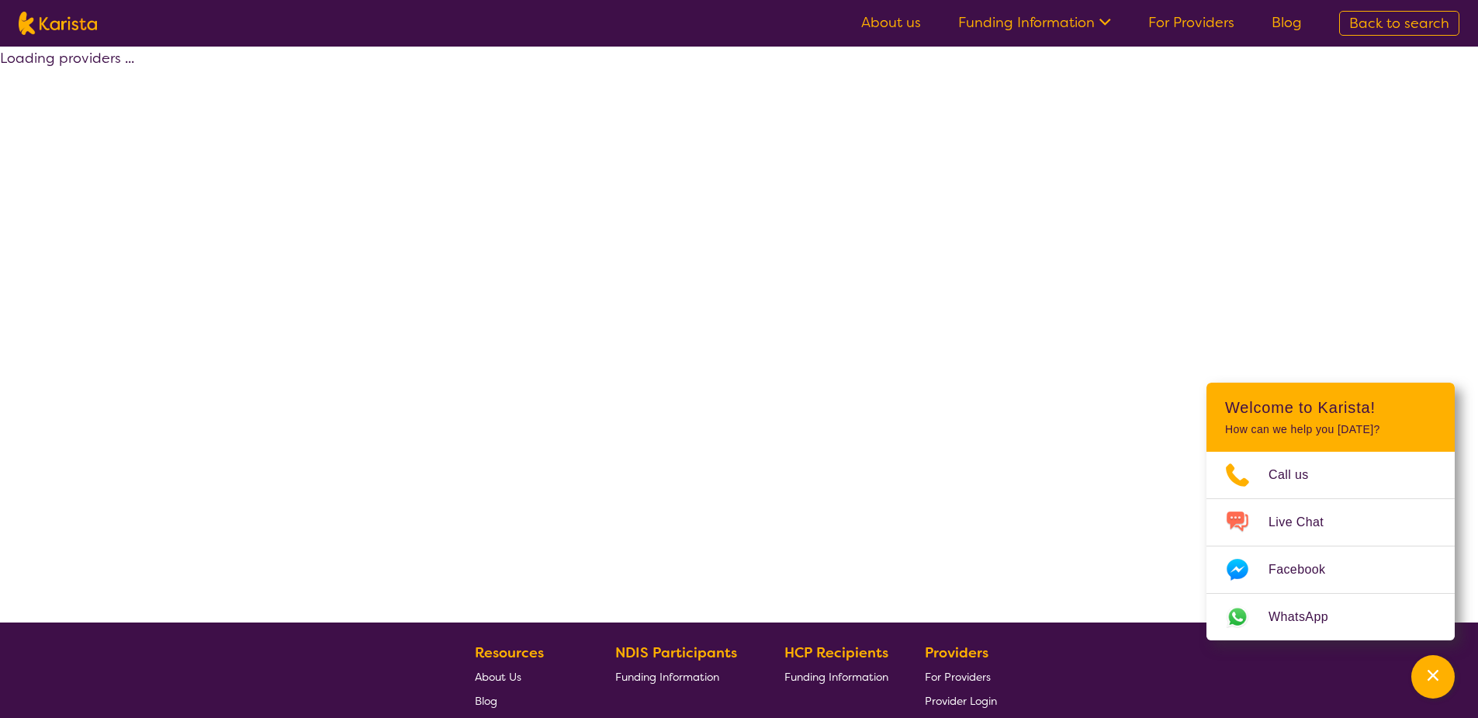
select select "by_score"
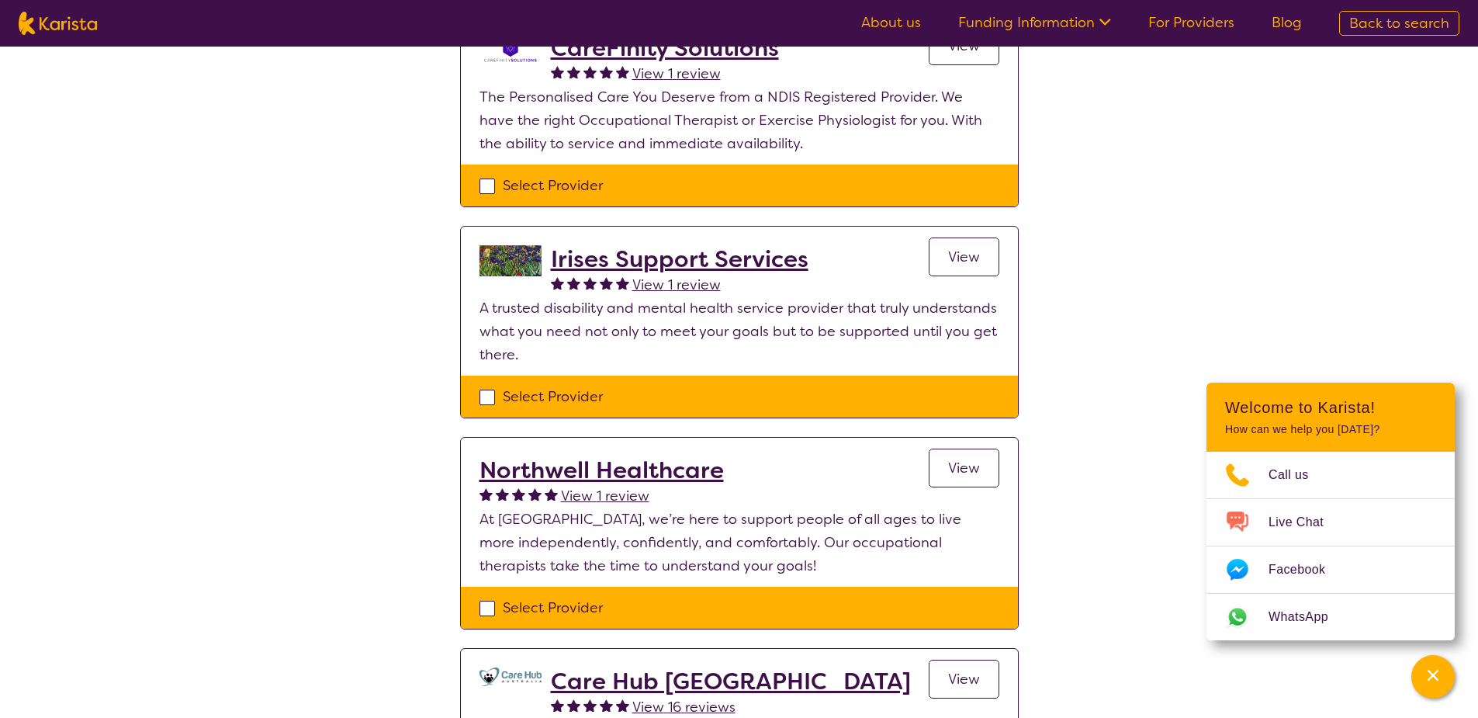
scroll to position [931, 0]
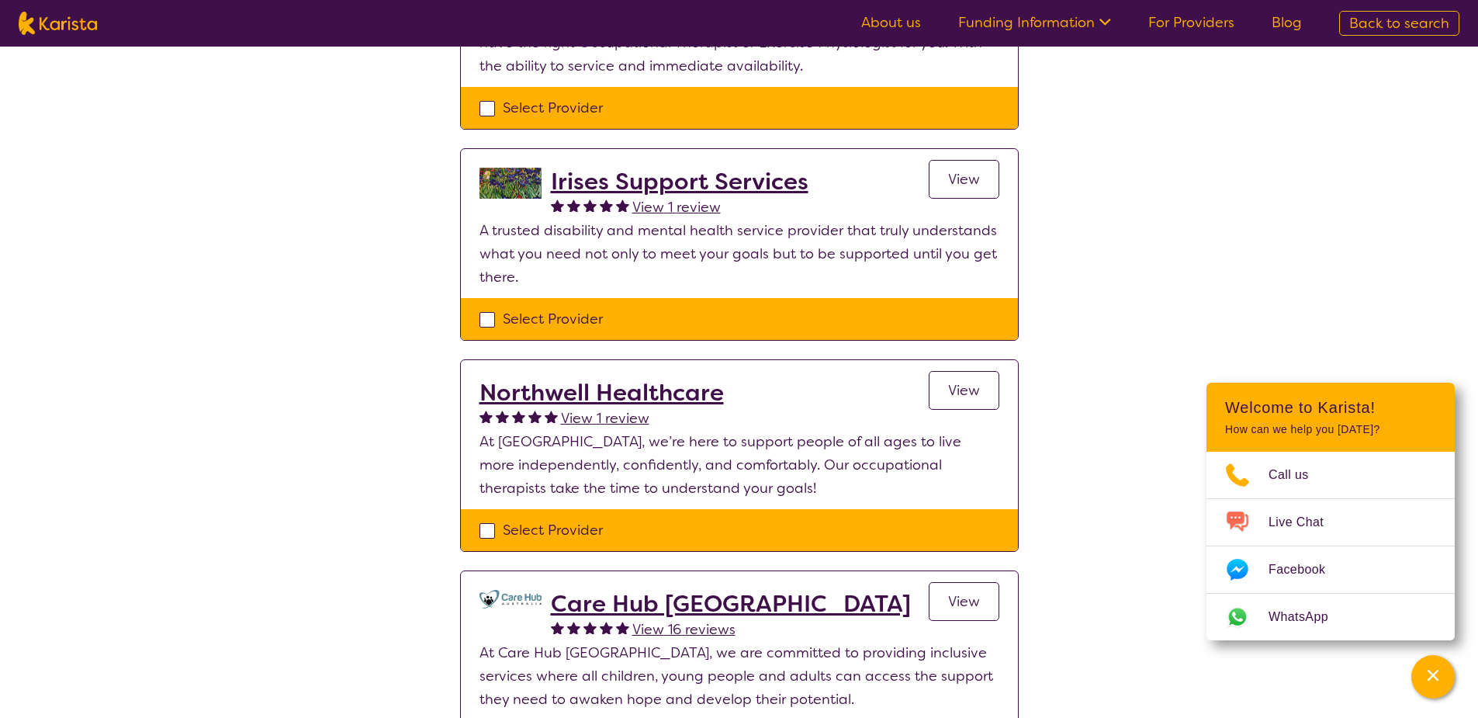
click at [663, 379] on h2 "Northwell Healthcare" at bounding box center [602, 393] width 244 height 28
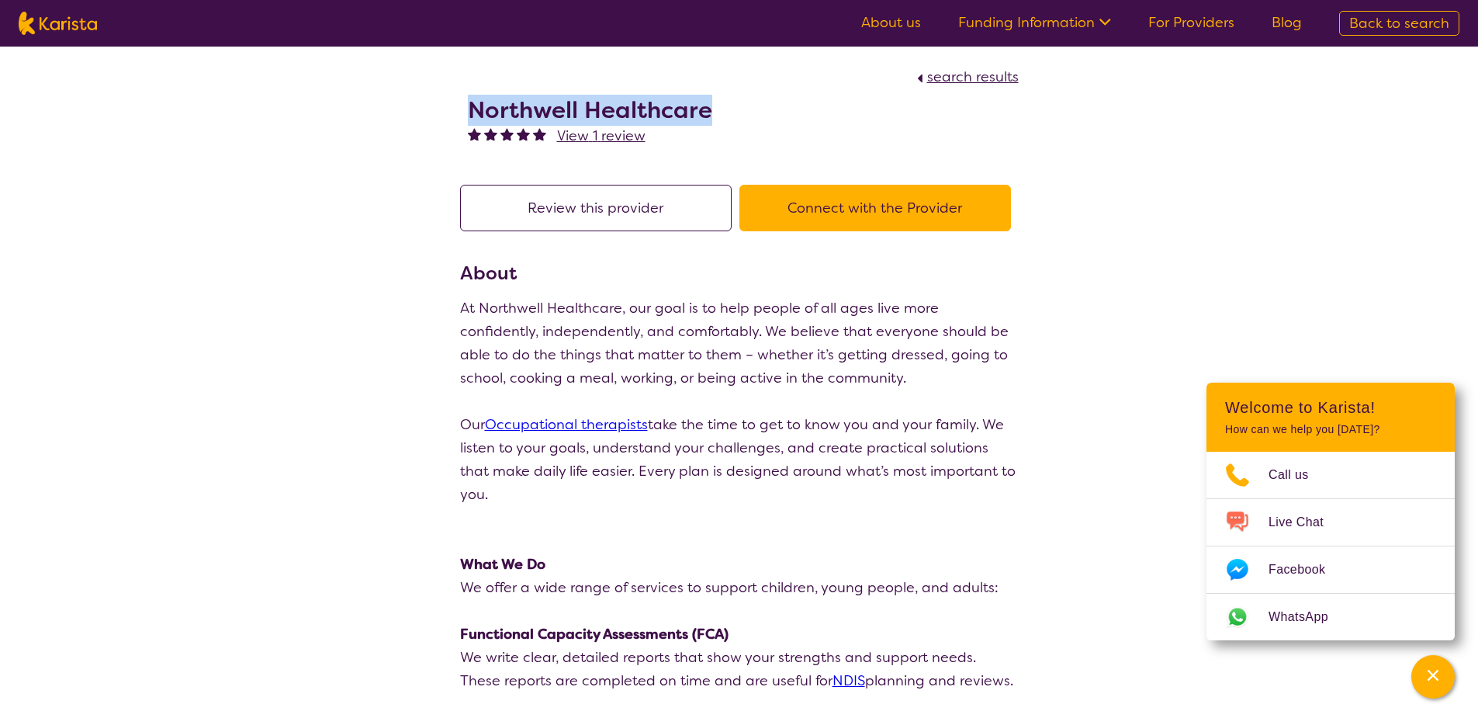
drag, startPoint x: 714, startPoint y: 109, endPoint x: 449, endPoint y: 111, distance: 265.4
click at [449, 111] on section "search results Northwell Healthcare View 1 review" at bounding box center [740, 107] width 596 height 120
copy h2 "Northwell Healthcare"
